Goal: Information Seeking & Learning: Find specific fact

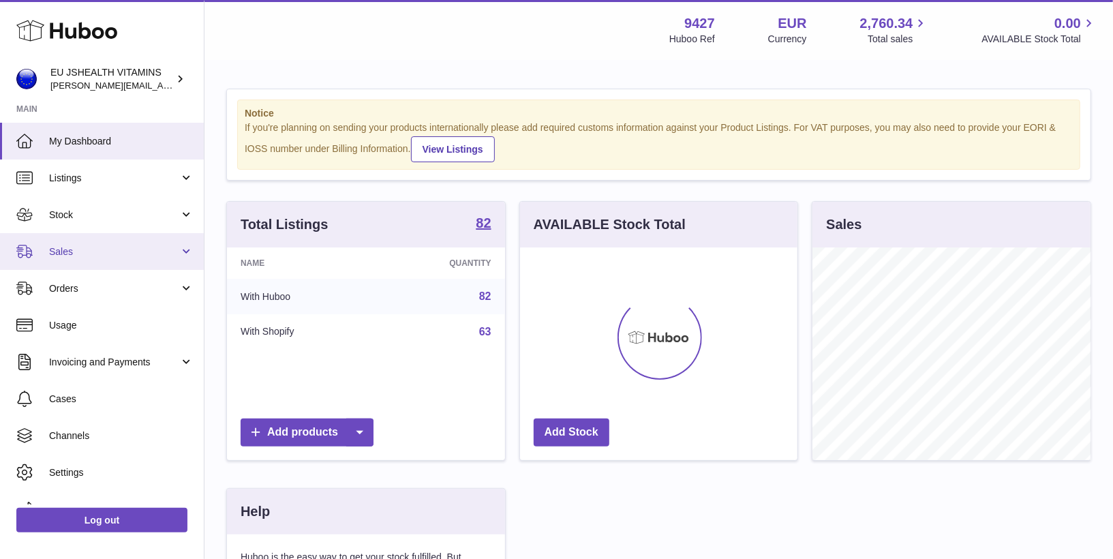
scroll to position [212, 278]
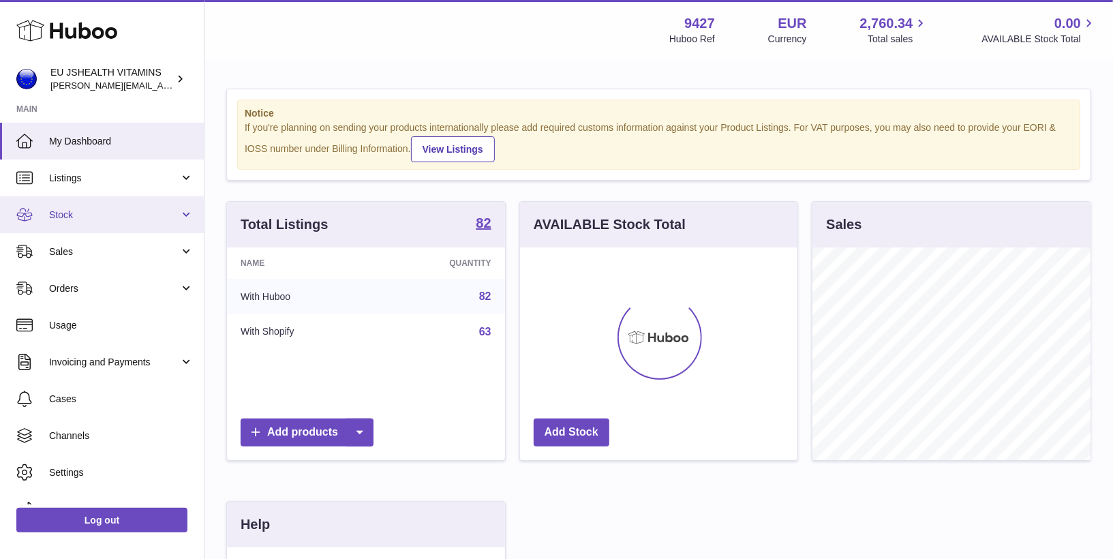
click at [114, 214] on span "Stock" at bounding box center [114, 215] width 130 height 13
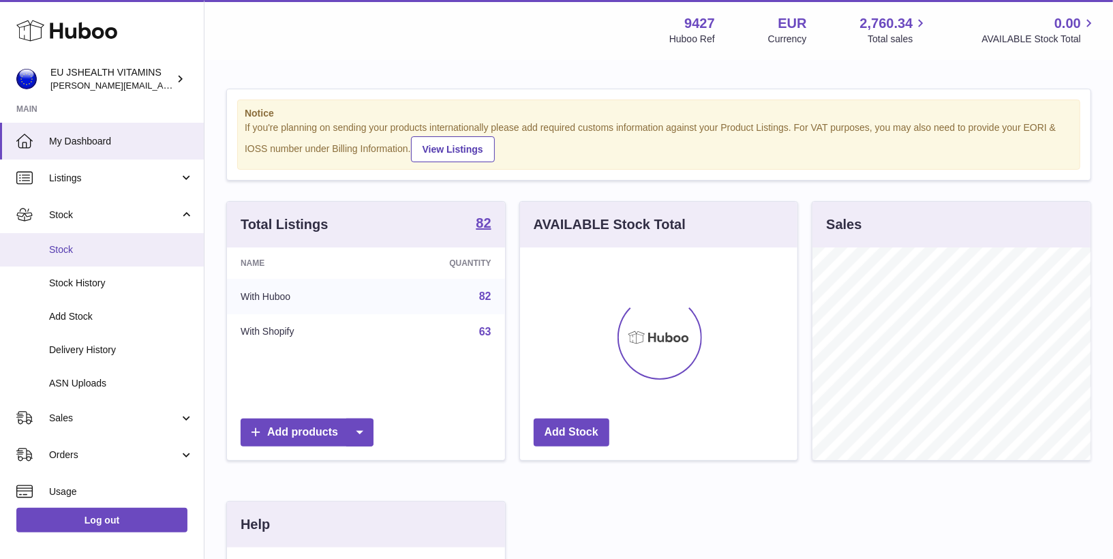
click at [108, 255] on span "Stock" at bounding box center [121, 249] width 145 height 13
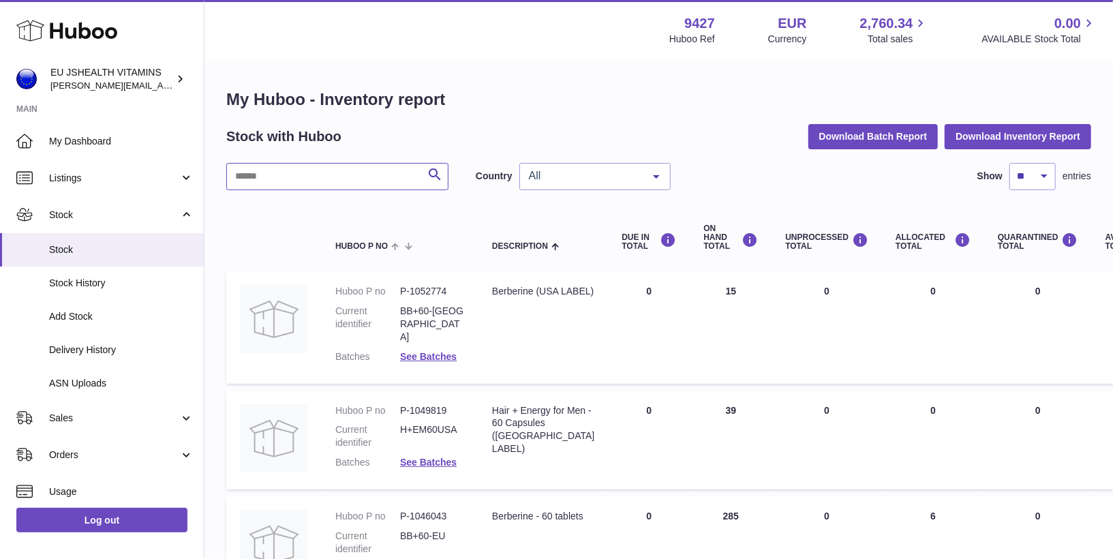
click at [320, 183] on input "text" at bounding box center [337, 176] width 222 height 27
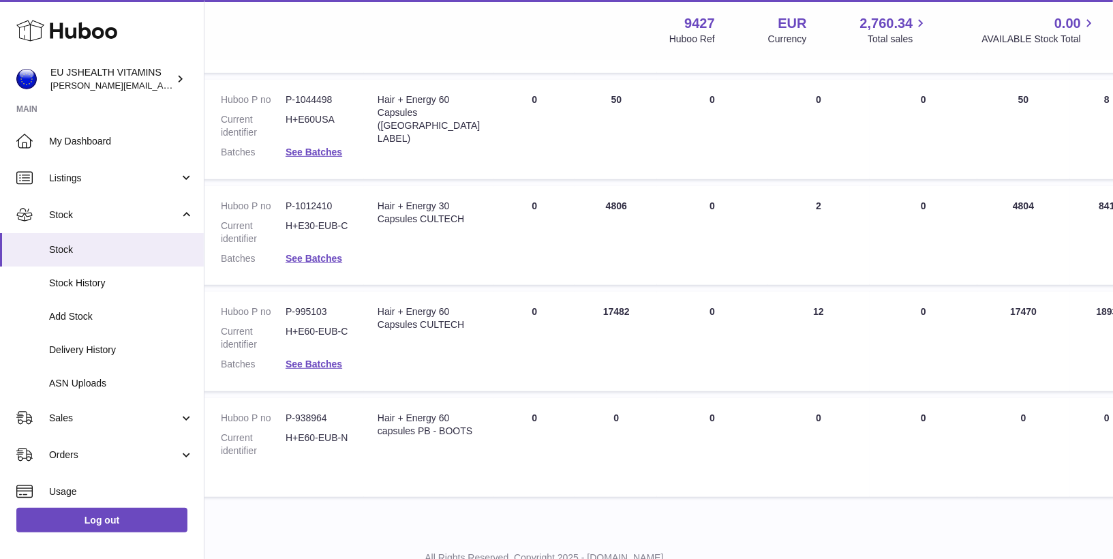
scroll to position [419, 115]
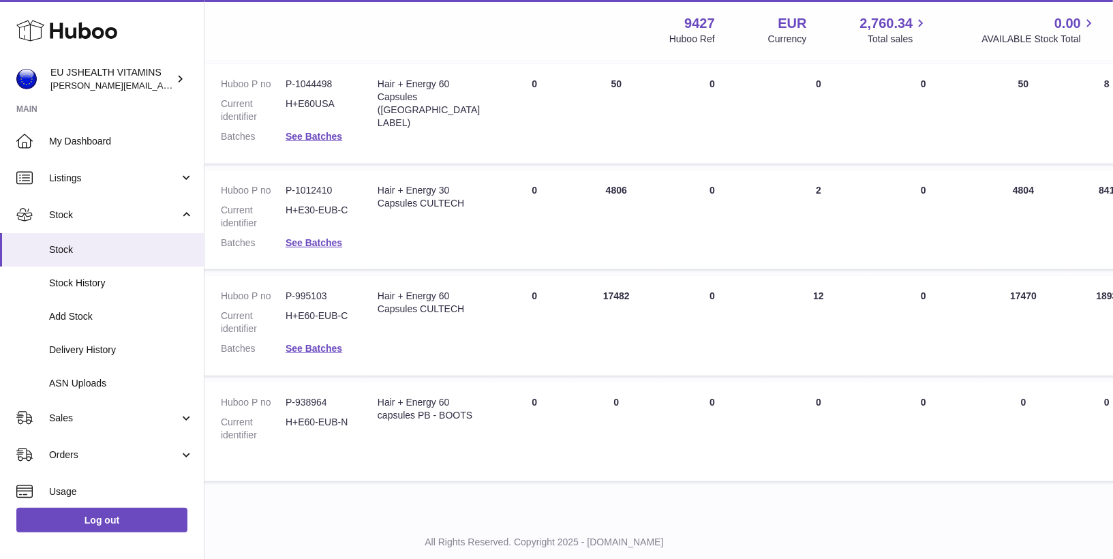
type input "**********"
drag, startPoint x: 1006, startPoint y: 188, endPoint x: 978, endPoint y: 188, distance: 27.3
click at [978, 188] on td "AVAILABLE Total 4804" at bounding box center [1024, 220] width 93 height 100
copy td "4804"
drag, startPoint x: 1006, startPoint y: 299, endPoint x: 970, endPoint y: 299, distance: 36.1
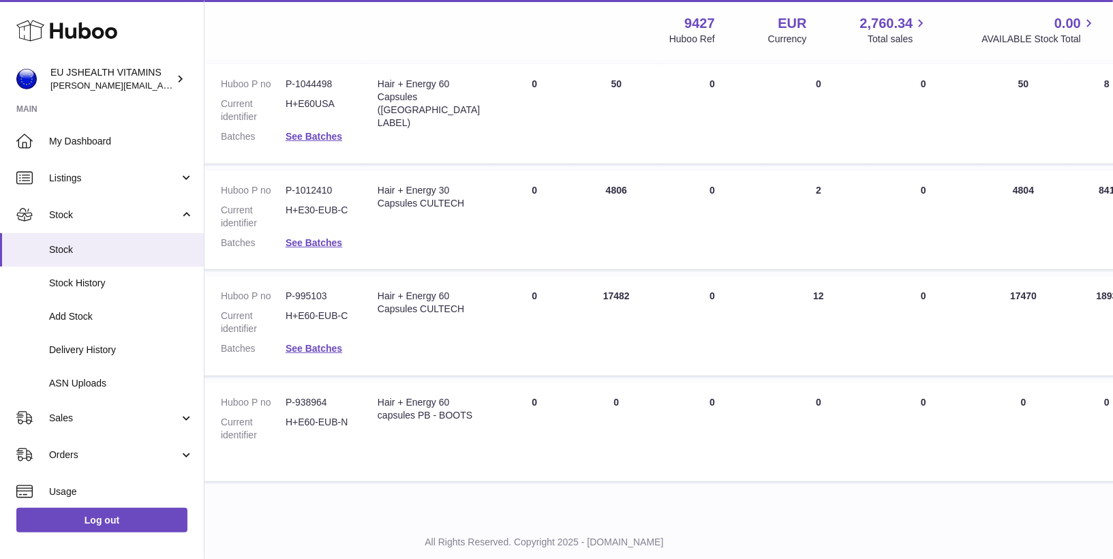
click at [978, 299] on td "AVAILABLE Total 17470" at bounding box center [1024, 326] width 93 height 100
copy td "17470"
